Goal: Entertainment & Leisure: Consume media (video, audio)

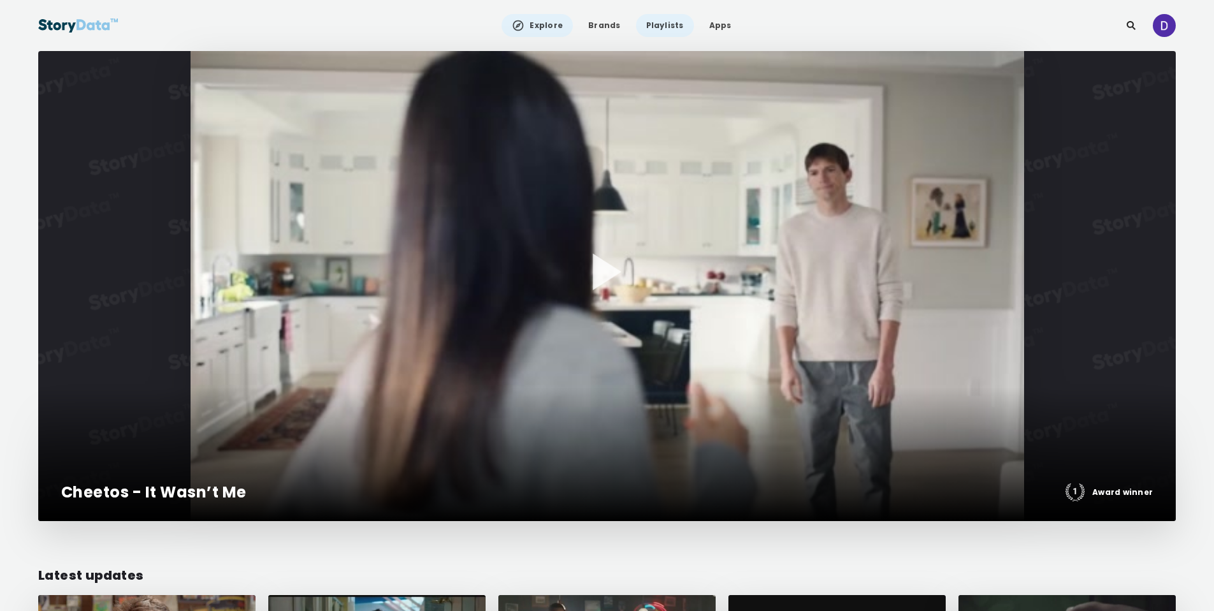
click at [667, 29] on link "Playlists" at bounding box center [665, 25] width 58 height 23
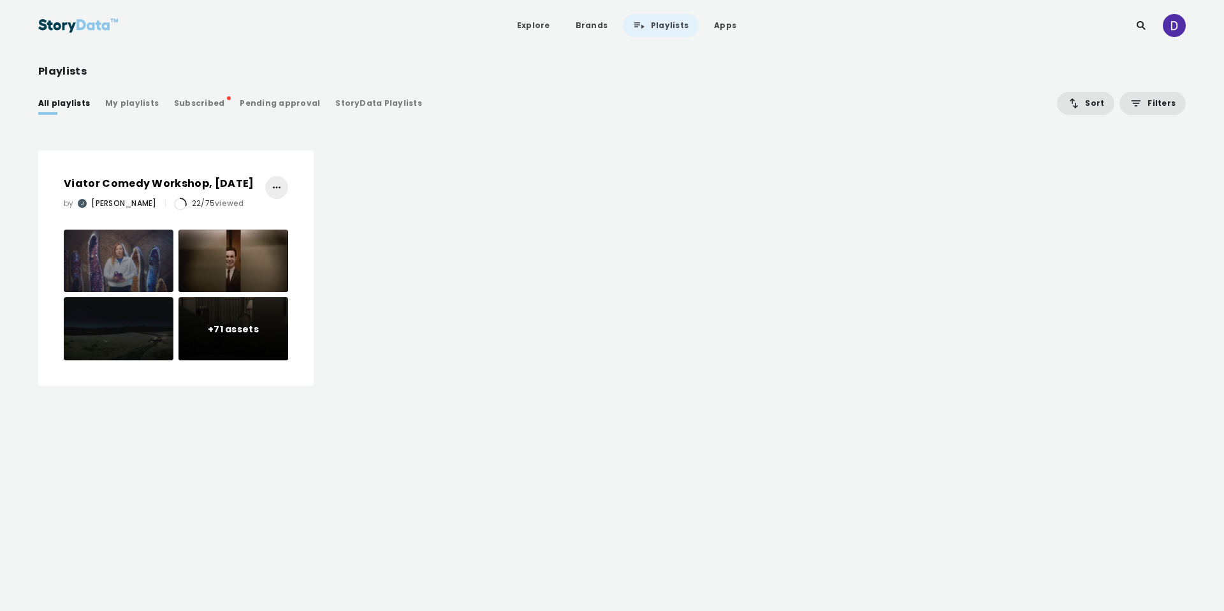
click at [335, 100] on div "StoryData Playlists" at bounding box center [378, 103] width 87 height 13
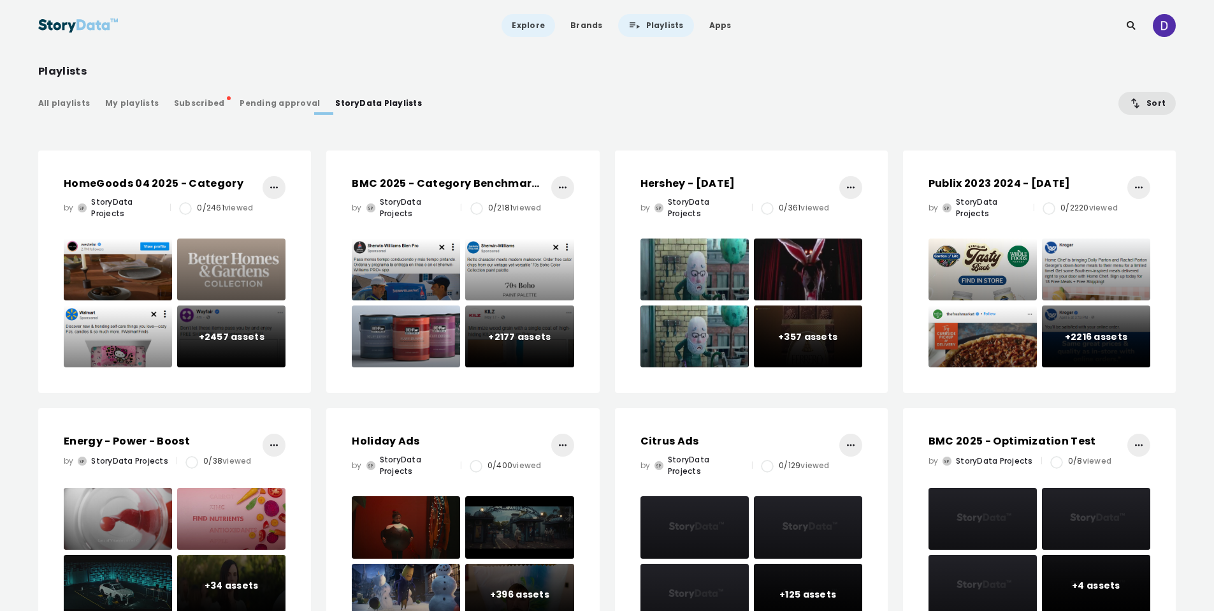
click at [525, 27] on link "Explore" at bounding box center [529, 25] width 54 height 23
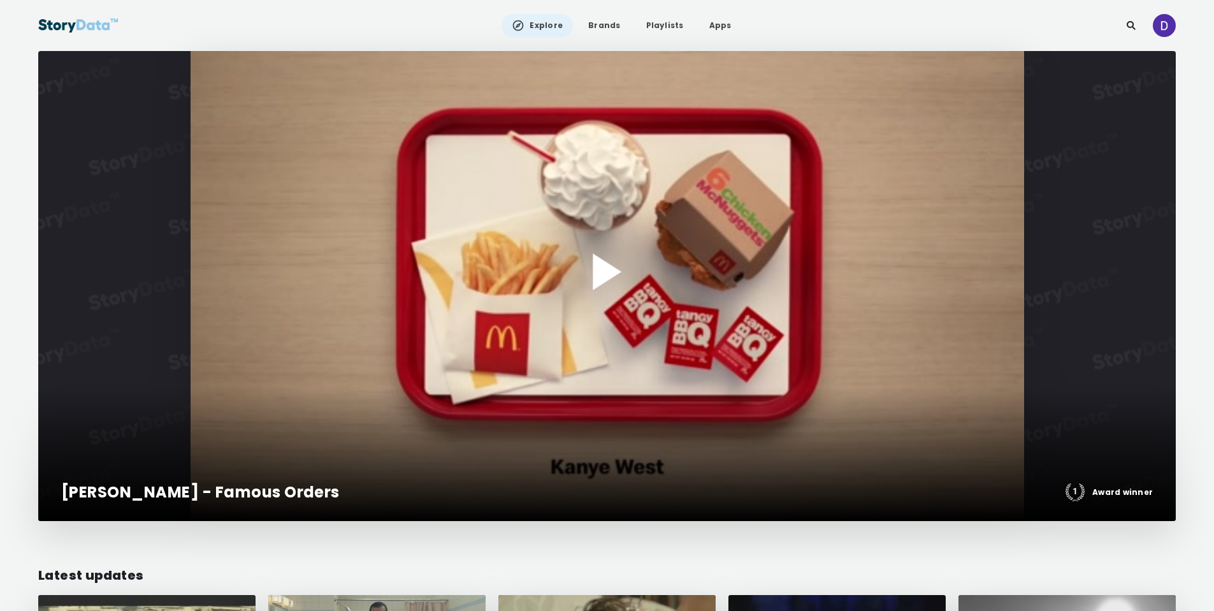
click at [602, 240] on div at bounding box center [607, 286] width 1138 height 470
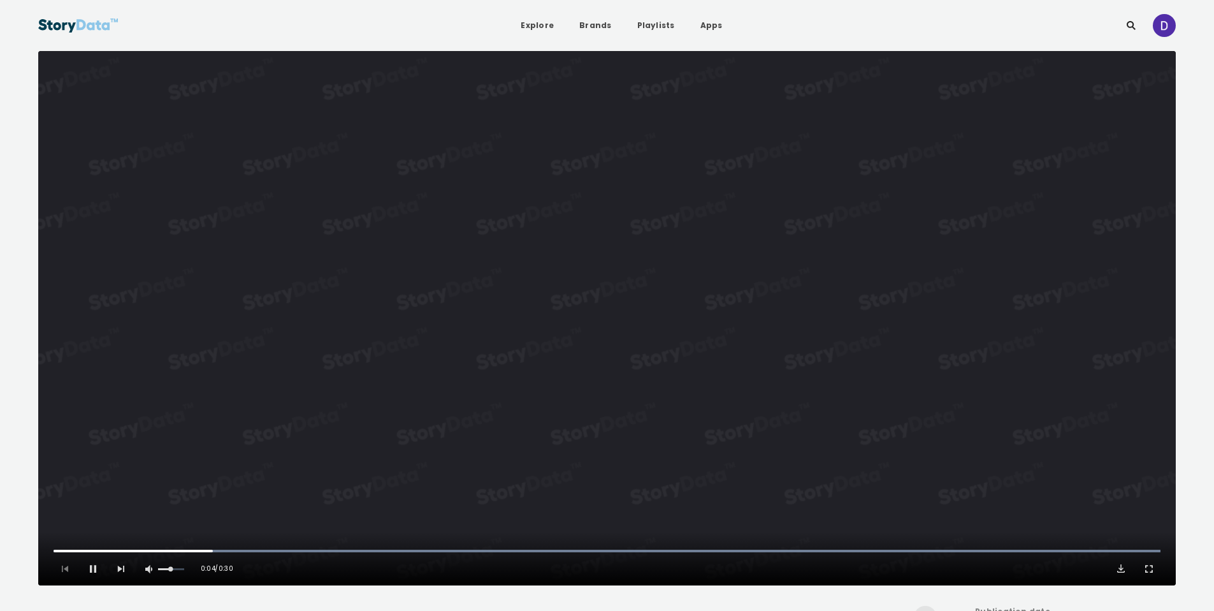
click at [599, 268] on video "Video Player" at bounding box center [607, 318] width 1138 height 534
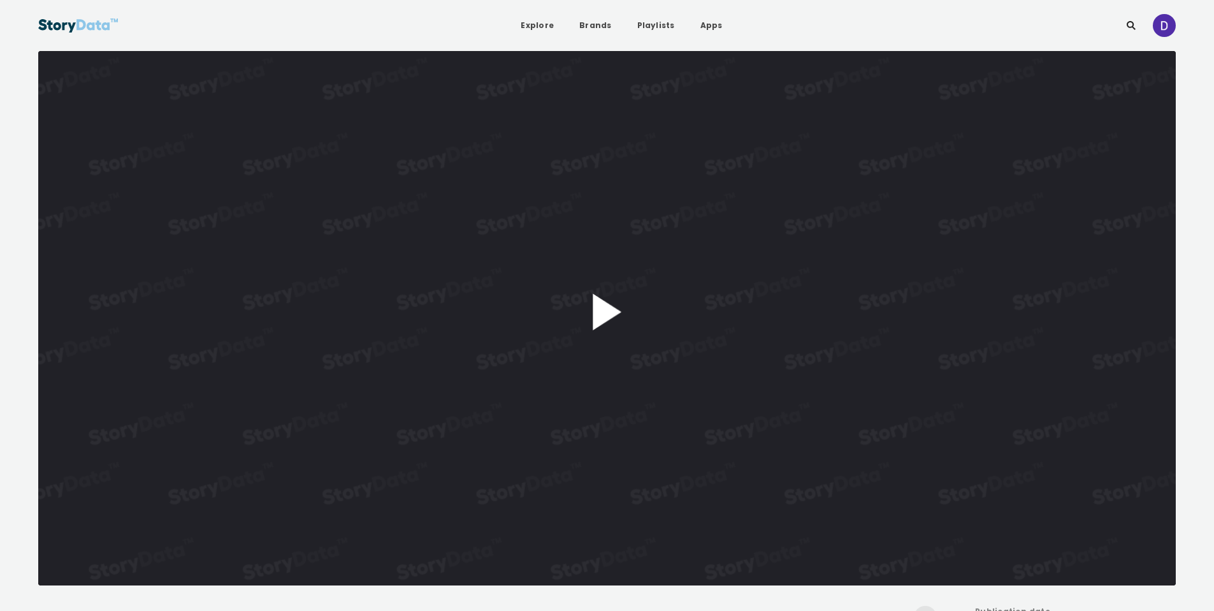
click at [587, 326] on div "**********" at bounding box center [607, 318] width 1138 height 534
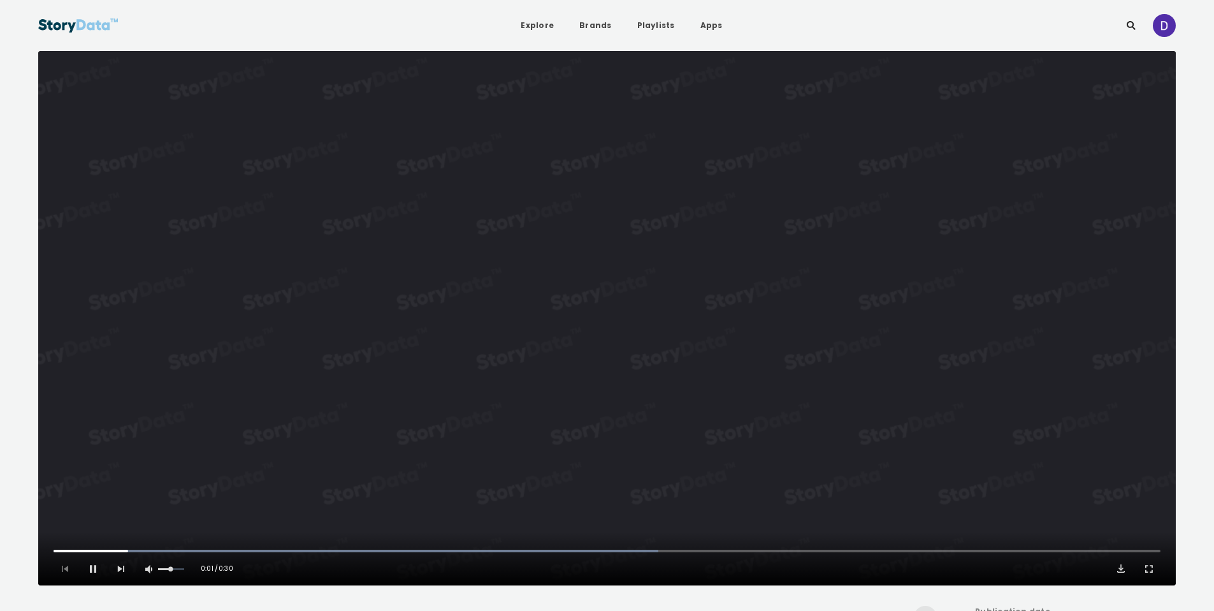
click at [753, 317] on video "Video Player" at bounding box center [607, 318] width 1138 height 534
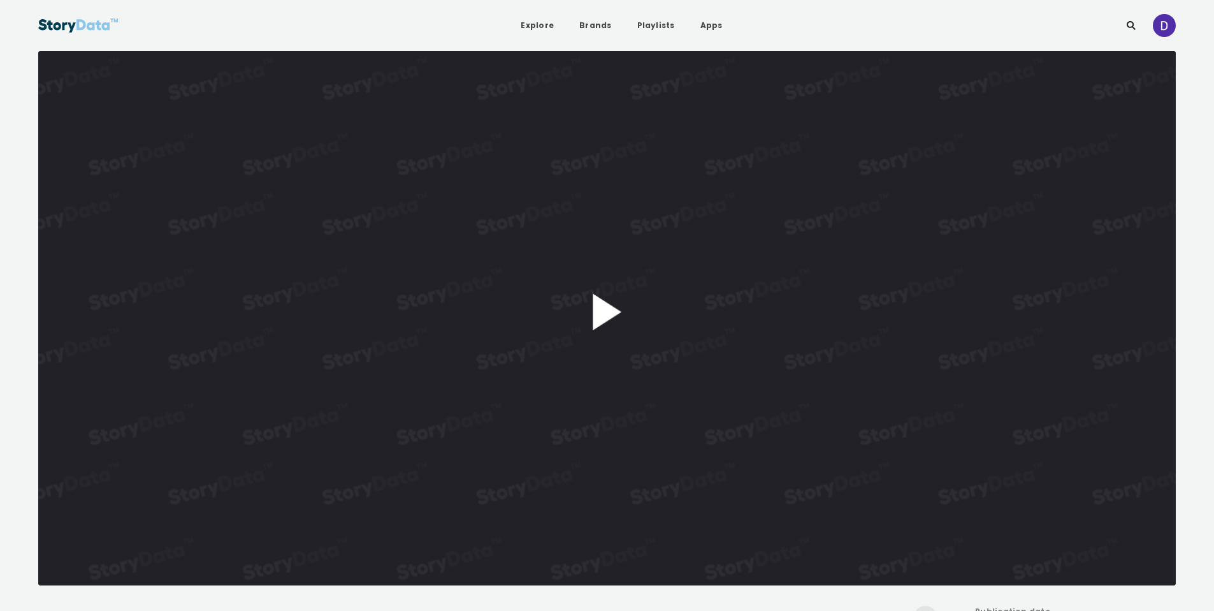
click at [635, 288] on button "Play Video" at bounding box center [607, 318] width 1138 height 534
click at [635, 288] on video "Video Player" at bounding box center [607, 318] width 1138 height 534
click at [622, 314] on button "Play Video" at bounding box center [607, 318] width 1138 height 534
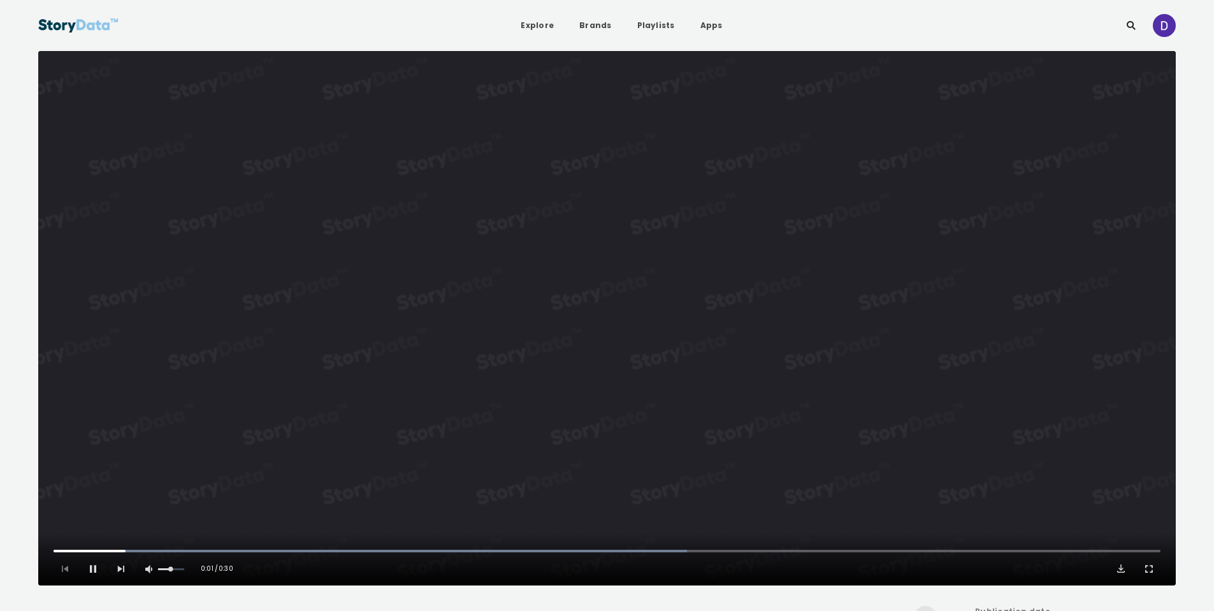
click at [622, 314] on video "Video Player" at bounding box center [607, 318] width 1138 height 534
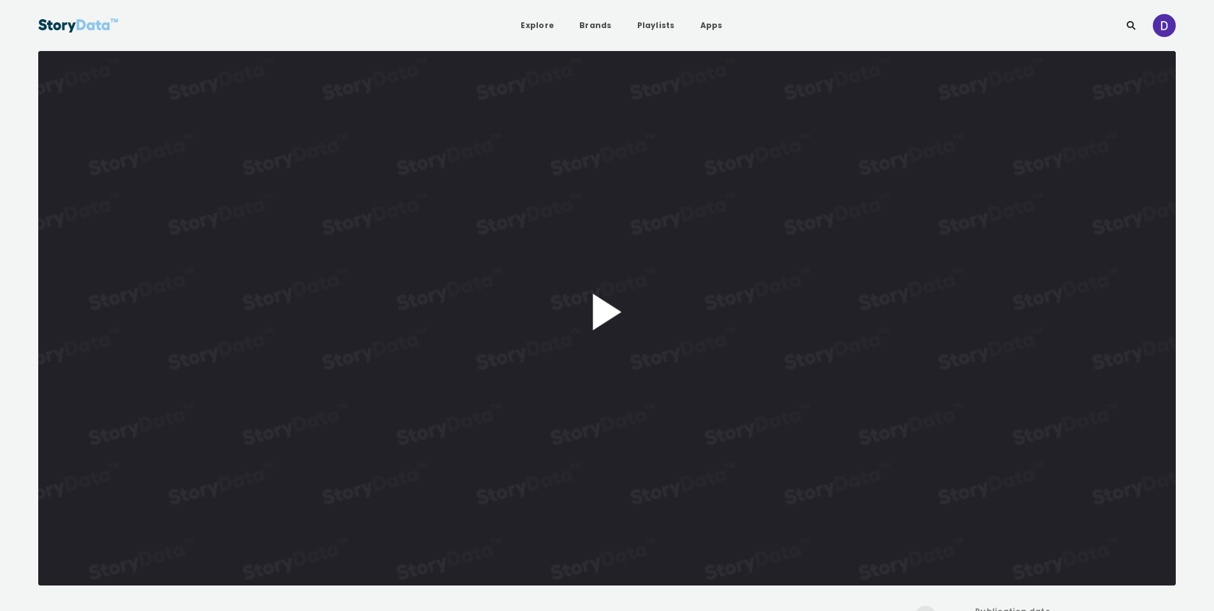
click at [573, 289] on button "Play Video" at bounding box center [607, 318] width 1138 height 534
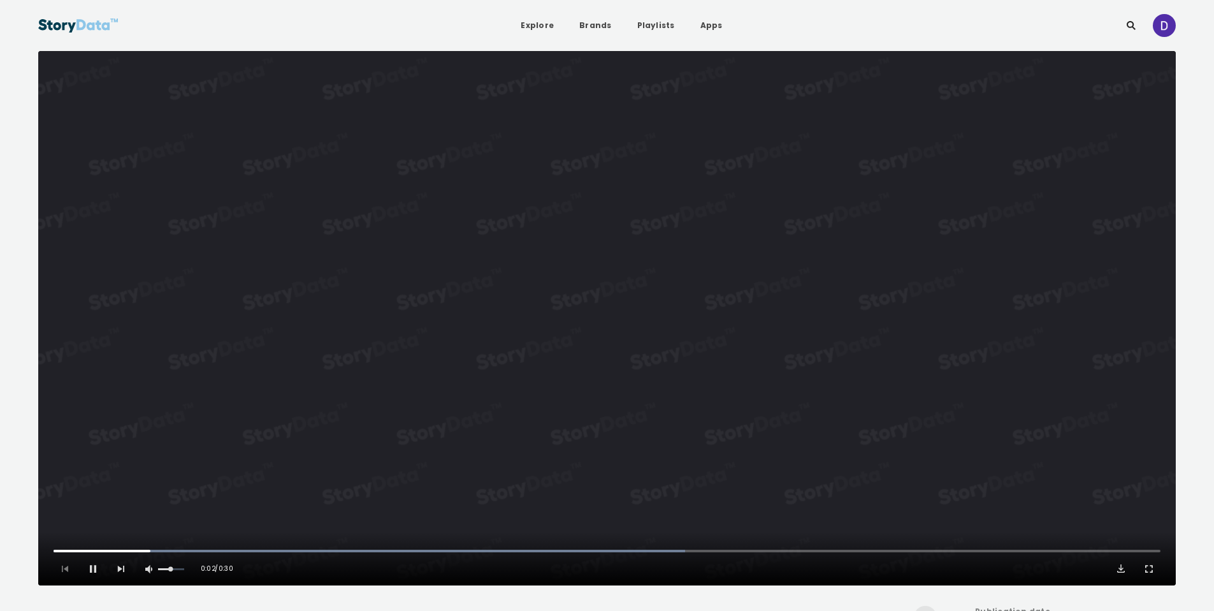
click at [722, 288] on video "Video Player" at bounding box center [607, 318] width 1138 height 534
